Goal: Check status: Check status

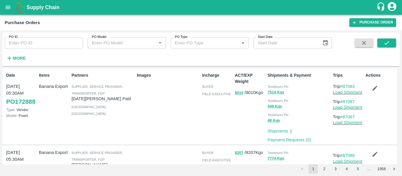
click at [11, 9] on icon "open drawer" at bounding box center [8, 7] width 6 height 6
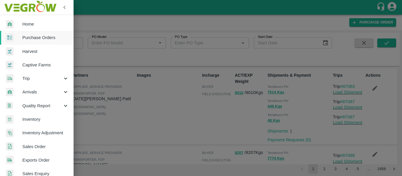
scroll to position [159, 0]
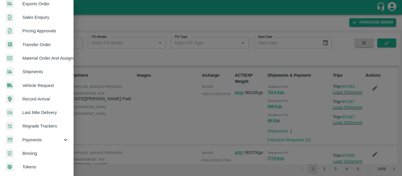
click at [34, 137] on span "Payments" at bounding box center [42, 140] width 40 height 6
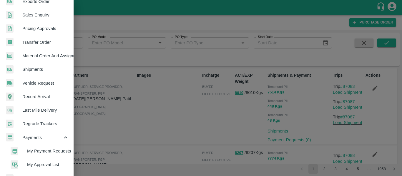
click at [44, 150] on span "My Payment Requests" at bounding box center [48, 151] width 42 height 6
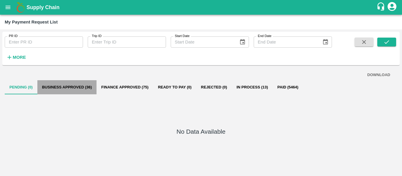
click at [79, 87] on button "Business Approved (36)" at bounding box center [66, 87] width 59 height 14
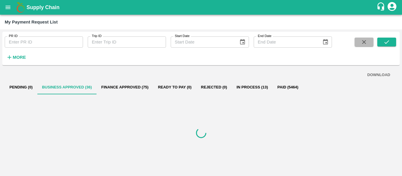
click at [361, 43] on icon "button" at bounding box center [364, 42] width 6 height 6
click at [395, 6] on icon "account of current user" at bounding box center [392, 6] width 9 height 9
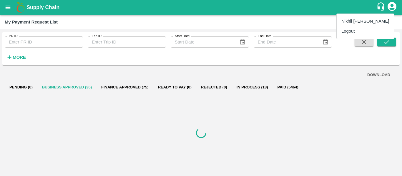
click at [350, 35] on li "Logout" at bounding box center [365, 31] width 57 height 10
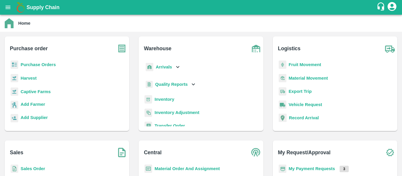
click at [296, 168] on b "My Payment Requests" at bounding box center [312, 169] width 47 height 5
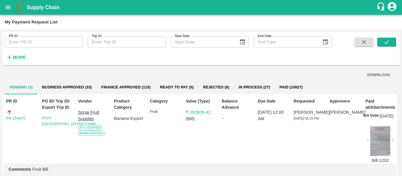
click at [12, 60] on icon "button" at bounding box center [9, 57] width 6 height 6
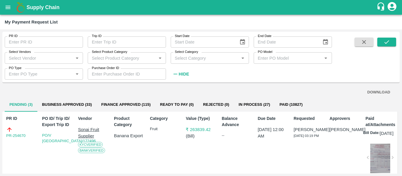
click at [38, 62] on input "Select Vendors" at bounding box center [38, 58] width 65 height 8
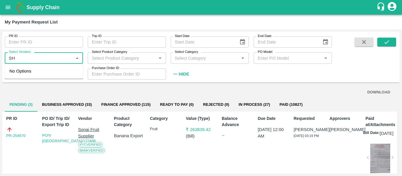
type input "S"
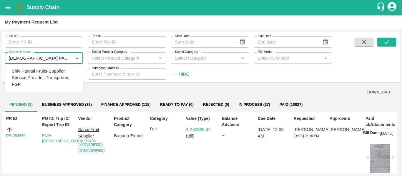
click at [45, 75] on div "Shiv Parvati Fruits-Supplier, Service Provider, Transporter, FGP" at bounding box center [45, 78] width 67 height 20
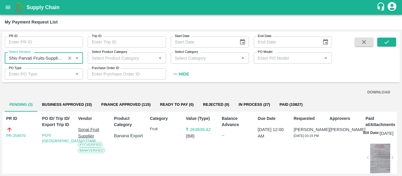
type input "Shiv Parvati Fruits-Supplier, Service Provider, Transporter, FGP"
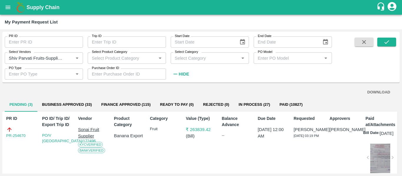
click at [377, 45] on div at bounding box center [380, 59] width 33 height 42
click at [382, 45] on button "submit" at bounding box center [386, 42] width 19 height 9
click at [183, 77] on h6 "Hide" at bounding box center [184, 74] width 10 height 8
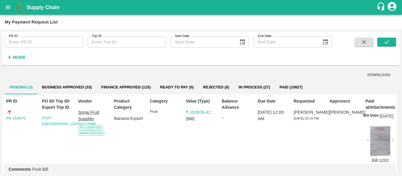
click at [18, 55] on strong "More" at bounding box center [19, 57] width 13 height 5
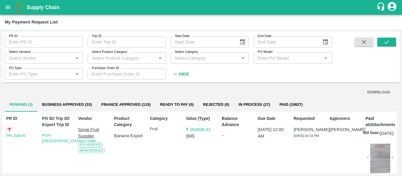
click at [44, 62] on input "Select Vendors" at bounding box center [38, 58] width 65 height 8
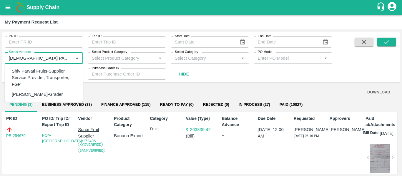
click at [47, 76] on div "Shiv Parvati Fruits-Supplier, Service Provider, Transporter, FGP" at bounding box center [45, 78] width 67 height 20
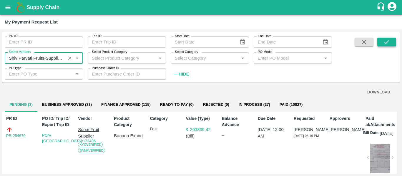
type input "Shiv Parvati Fruits-Supplier, Service Provider, Transporter, FGP"
click at [388, 41] on icon "submit" at bounding box center [387, 42] width 6 height 6
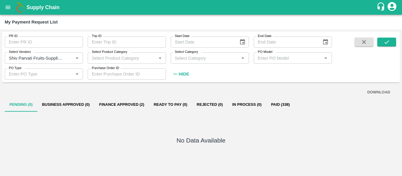
click at [119, 104] on button "Finance Approved (2)" at bounding box center [121, 105] width 54 height 14
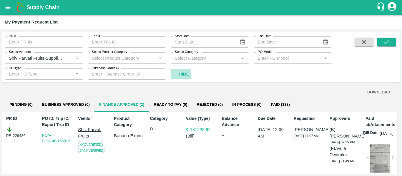
click at [185, 74] on strong "Hide" at bounding box center [184, 74] width 10 height 5
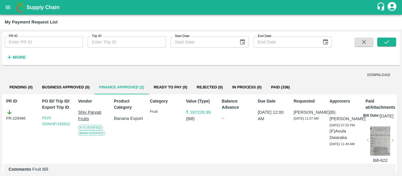
click at [12, 7] on button "open drawer" at bounding box center [8, 8] width 14 height 14
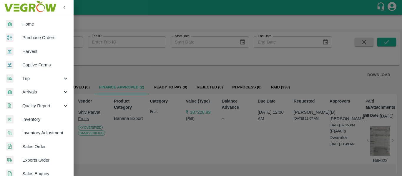
click at [36, 39] on span "Purchase Orders" at bounding box center [45, 37] width 47 height 6
